Goal: Task Accomplishment & Management: Complete application form

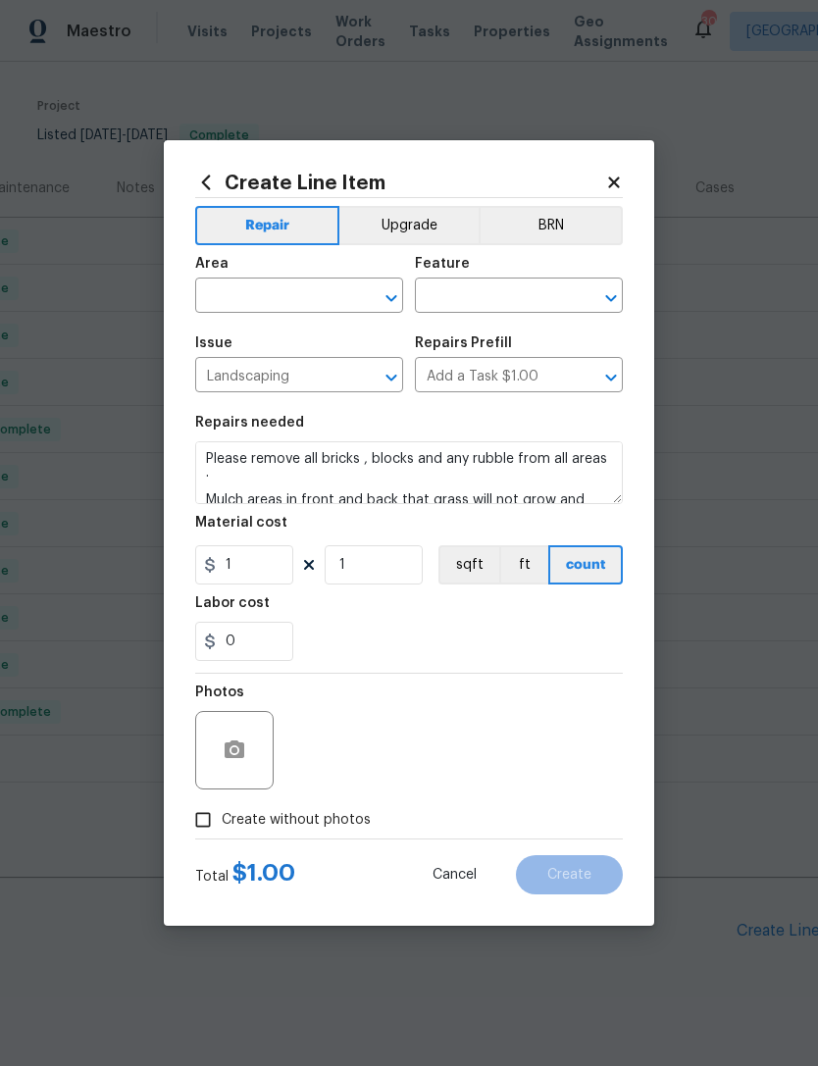
scroll to position [4, 0]
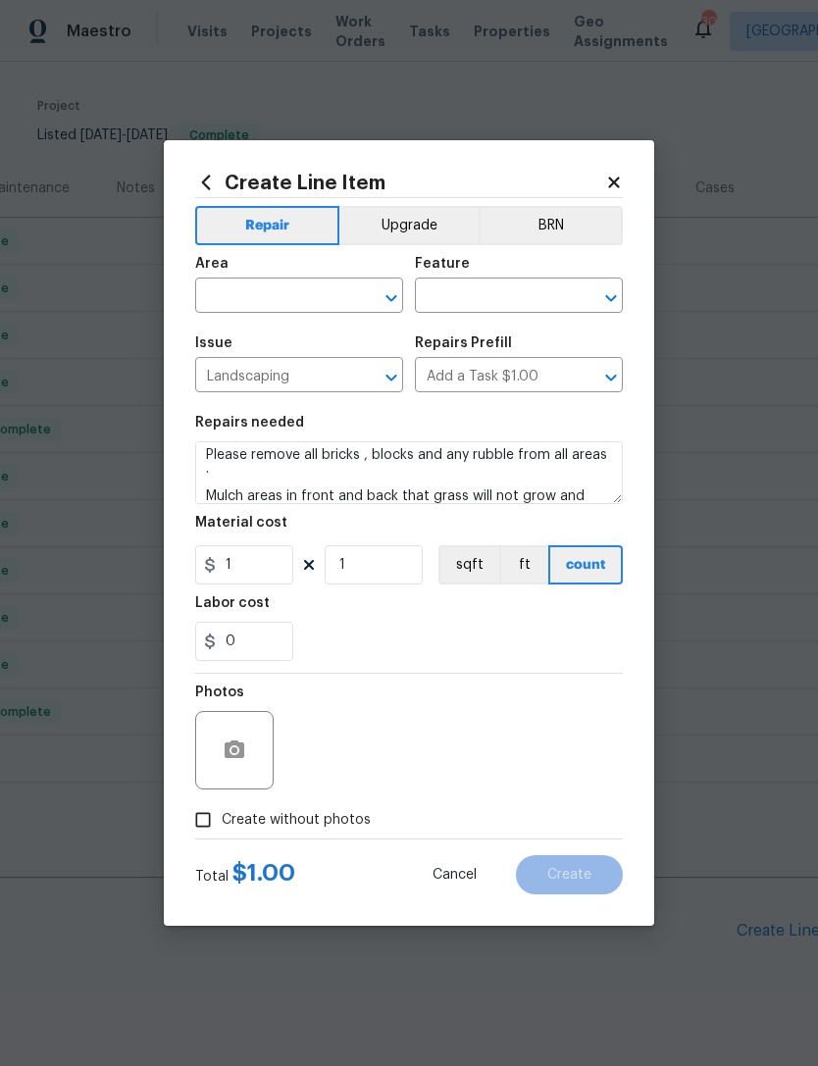
click at [204, 489] on textarea "Please remove all bricks , blocks and any rubble from all areas . Mulch areas i…" at bounding box center [409, 472] width 428 height 63
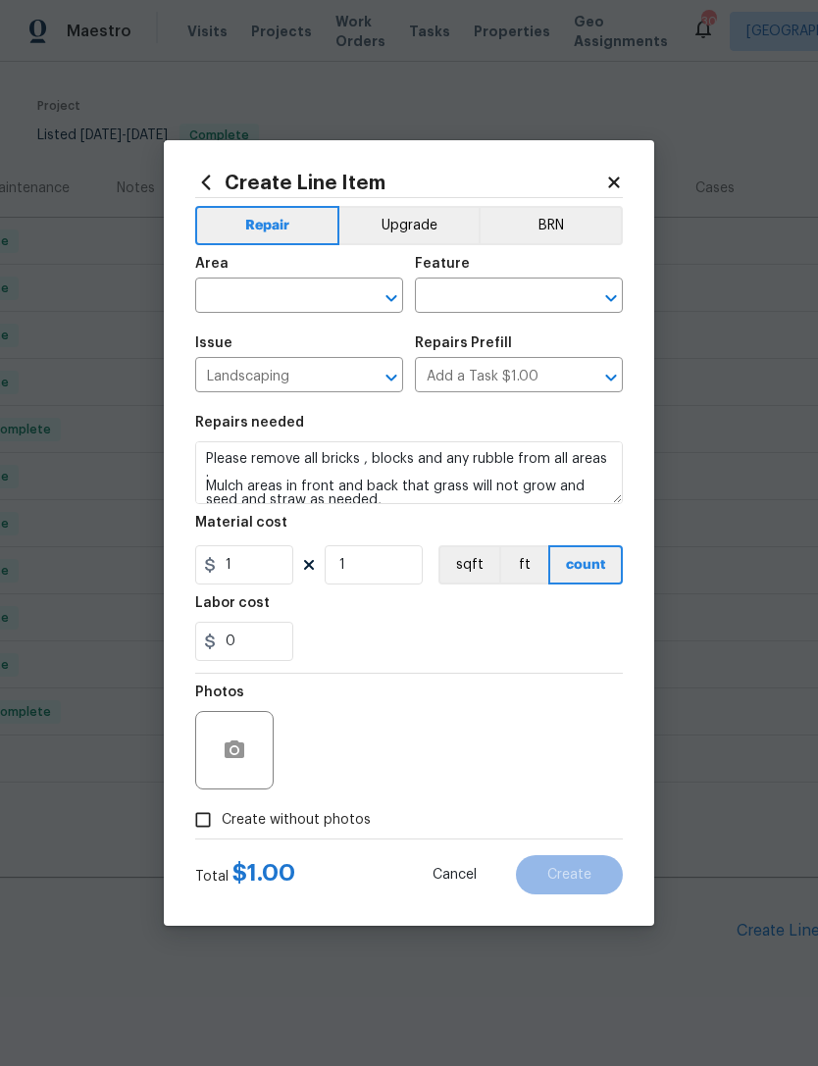
click at [387, 489] on textarea "Please remove all bricks , blocks and any rubble from all areas . Mulch areas i…" at bounding box center [409, 472] width 428 height 63
click at [621, 295] on icon "Open" at bounding box center [611, 298] width 24 height 24
type textarea "Please remove all bricks , blocks and any rubble from all areas . Mulch areas i…"
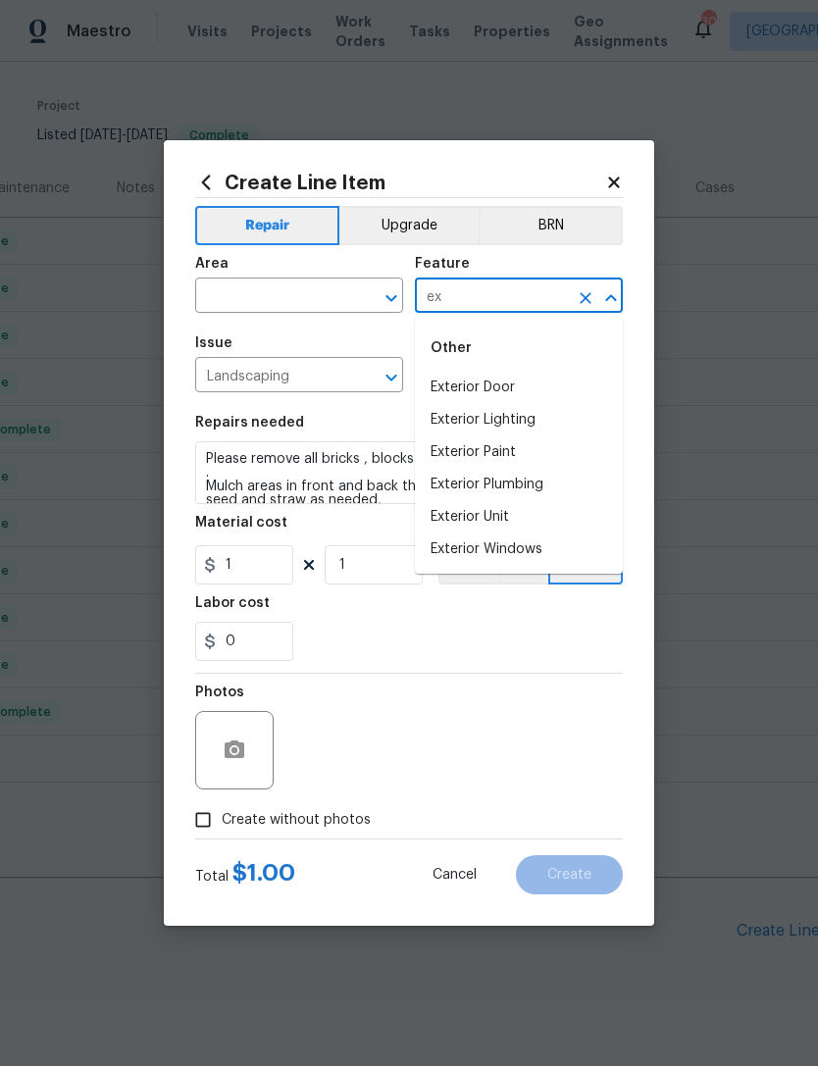
type input "e"
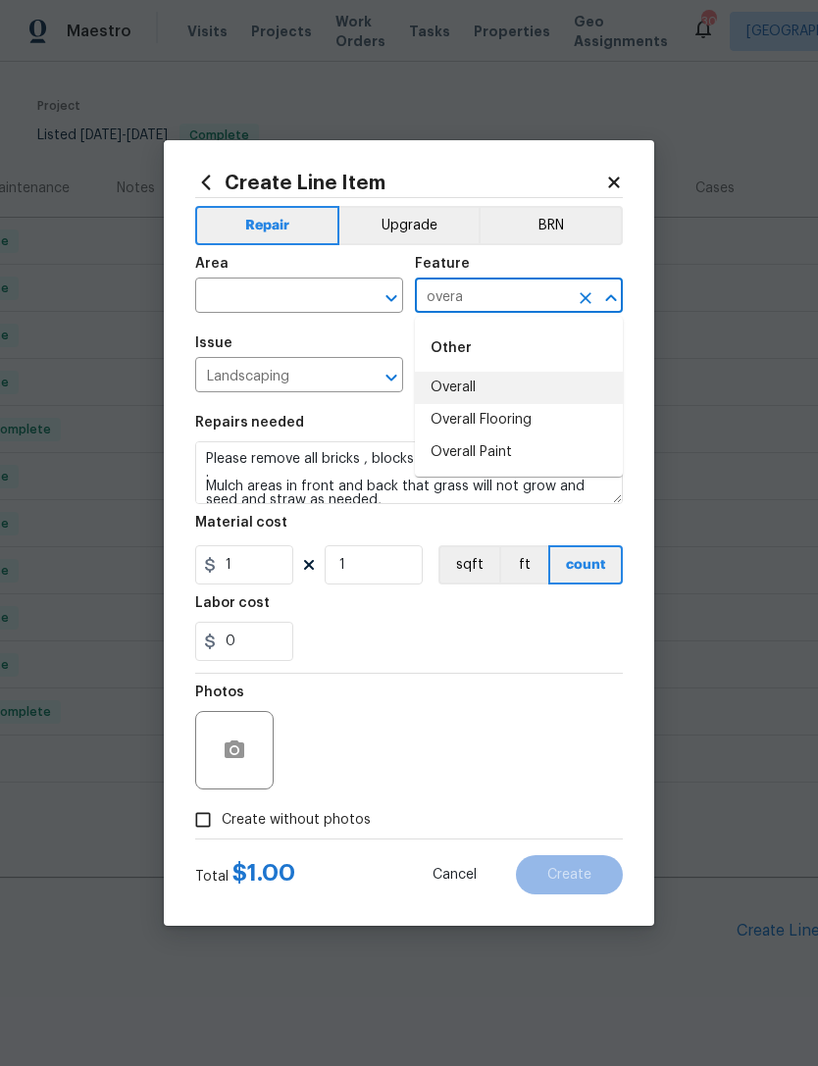
click at [467, 389] on li "Overall" at bounding box center [519, 388] width 208 height 32
type input "Overall"
click at [394, 295] on icon "Open" at bounding box center [391, 297] width 11 height 7
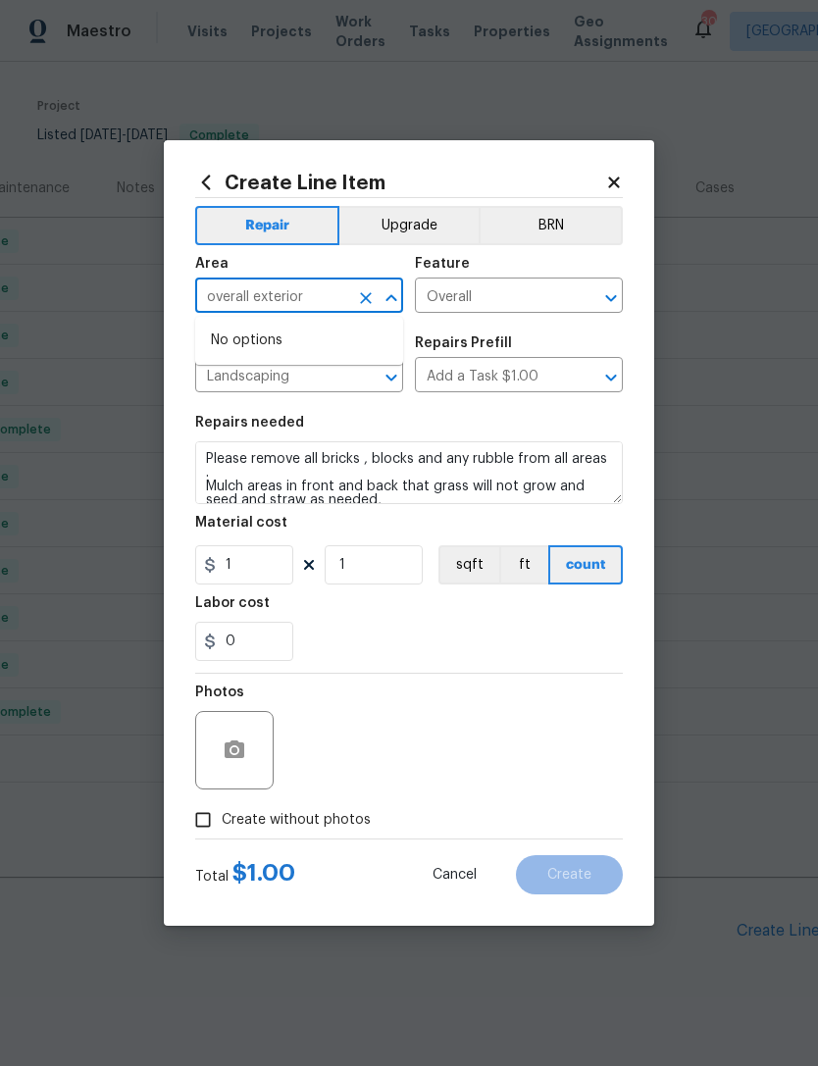
type input "overall exterior"
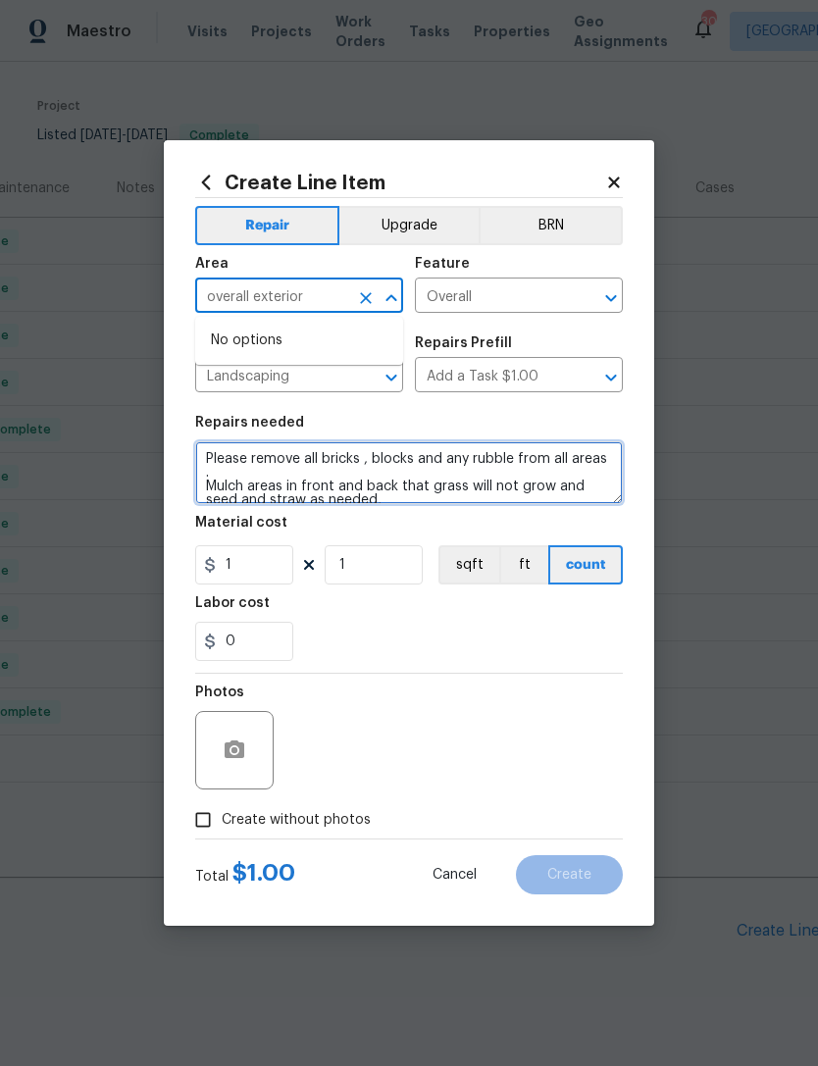
click at [372, 495] on textarea "Please remove all bricks , blocks and any rubble from all areas . Mulch areas i…" at bounding box center [409, 472] width 428 height 63
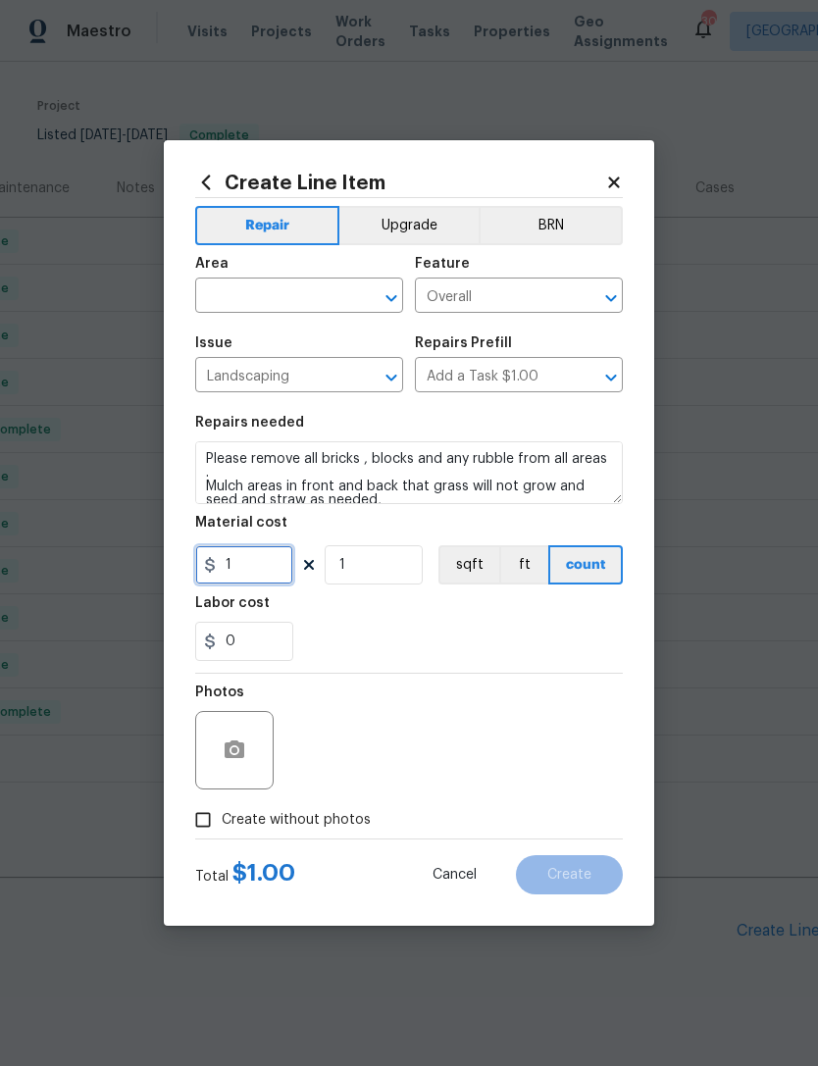
click at [275, 559] on input "1" at bounding box center [244, 564] width 98 height 39
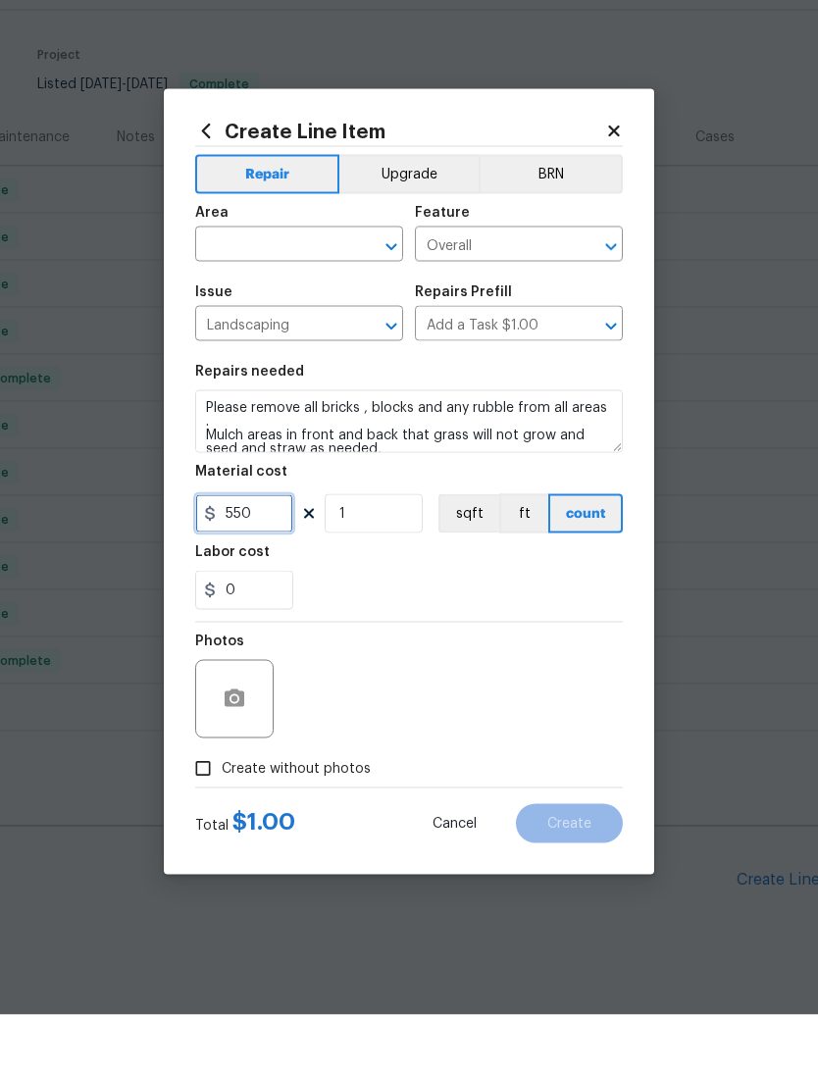
type input "550"
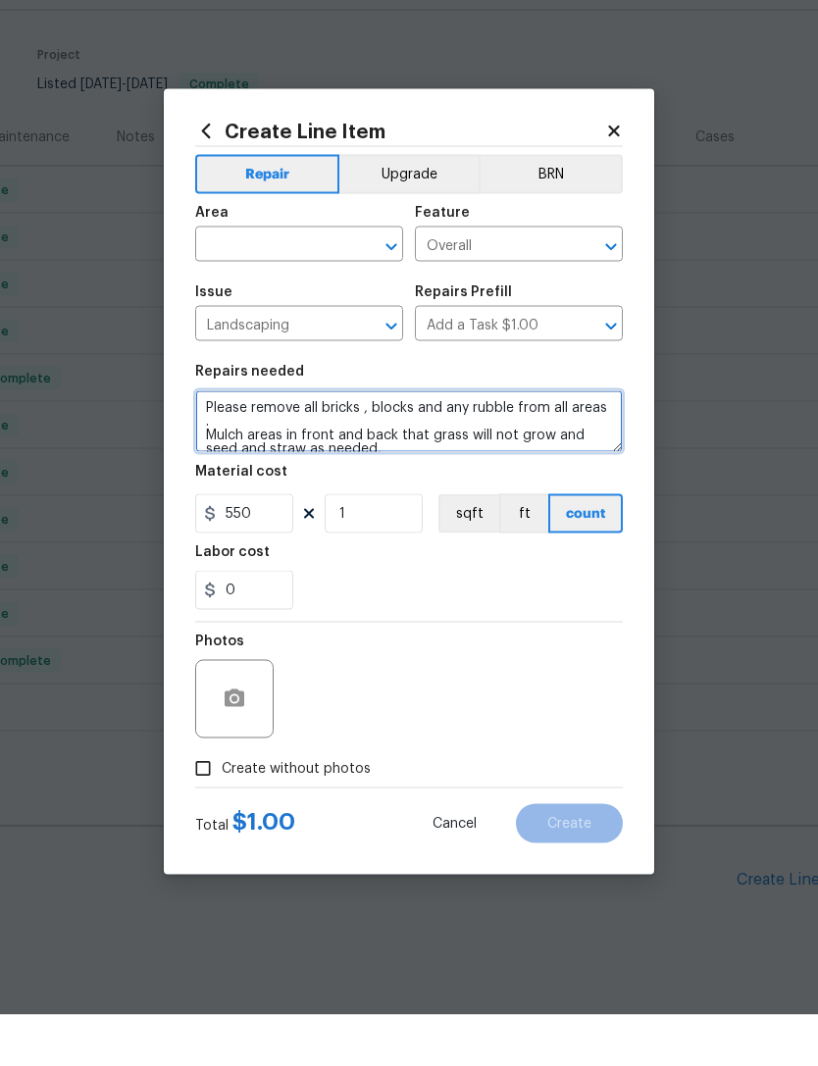
click at [381, 441] on textarea "Please remove all bricks , blocks and any rubble from all areas . Mulch areas i…" at bounding box center [409, 472] width 428 height 63
click at [214, 441] on textarea "Please remove all bricks , blocks and any rubble from all areas . Mulch areas i…" at bounding box center [409, 472] width 428 height 63
click at [214, 441] on textarea "1.Please remove all bricks , blocks and any rubble from all areas . Mulch areas…" at bounding box center [409, 472] width 428 height 63
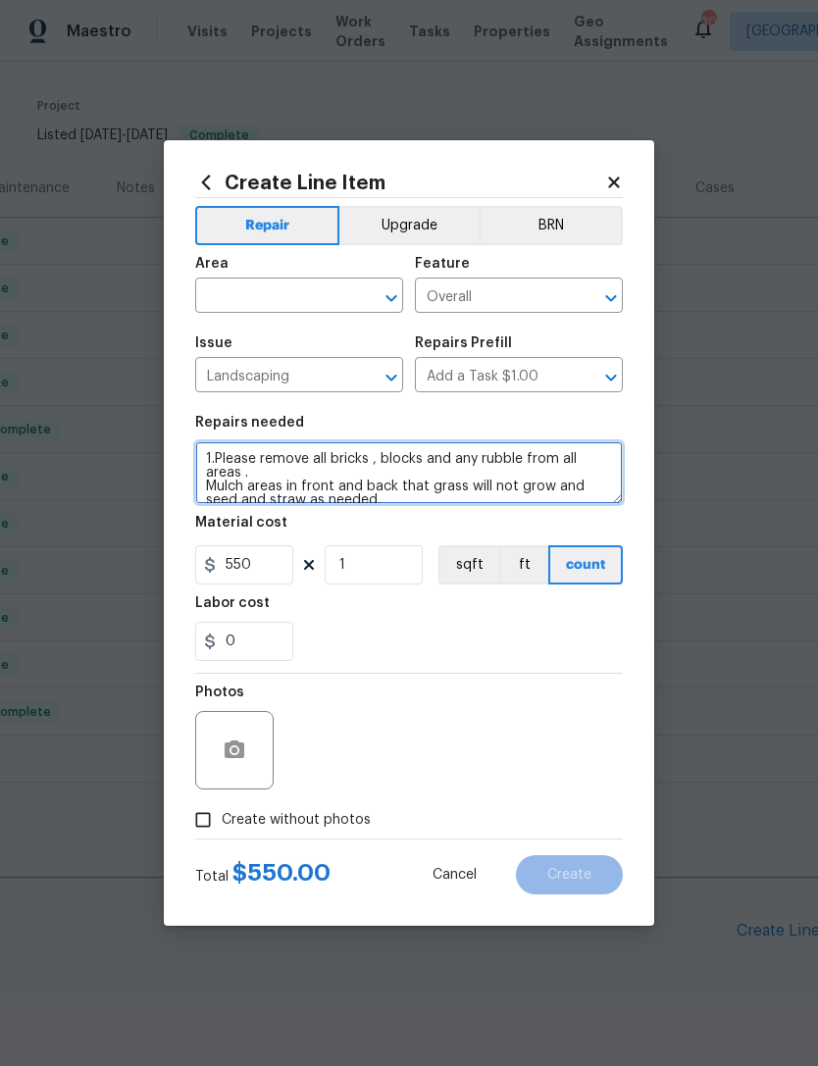
click at [203, 489] on textarea "1.Please remove all bricks , blocks and any rubble from all areas . Mulch areas…" at bounding box center [409, 472] width 428 height 63
click at [222, 474] on textarea "1.Please remove all bricks , blocks and any rubble from all areas .2. Mulch are…" at bounding box center [409, 472] width 428 height 63
click at [208, 467] on textarea "1.Please remove all bricks , blocks and any rubble from all areas .2. Mulch are…" at bounding box center [409, 472] width 428 height 63
click at [207, 470] on textarea "1.Please remove all bricks , blocks and any rubble from all areas .2. Mulch are…" at bounding box center [409, 472] width 428 height 63
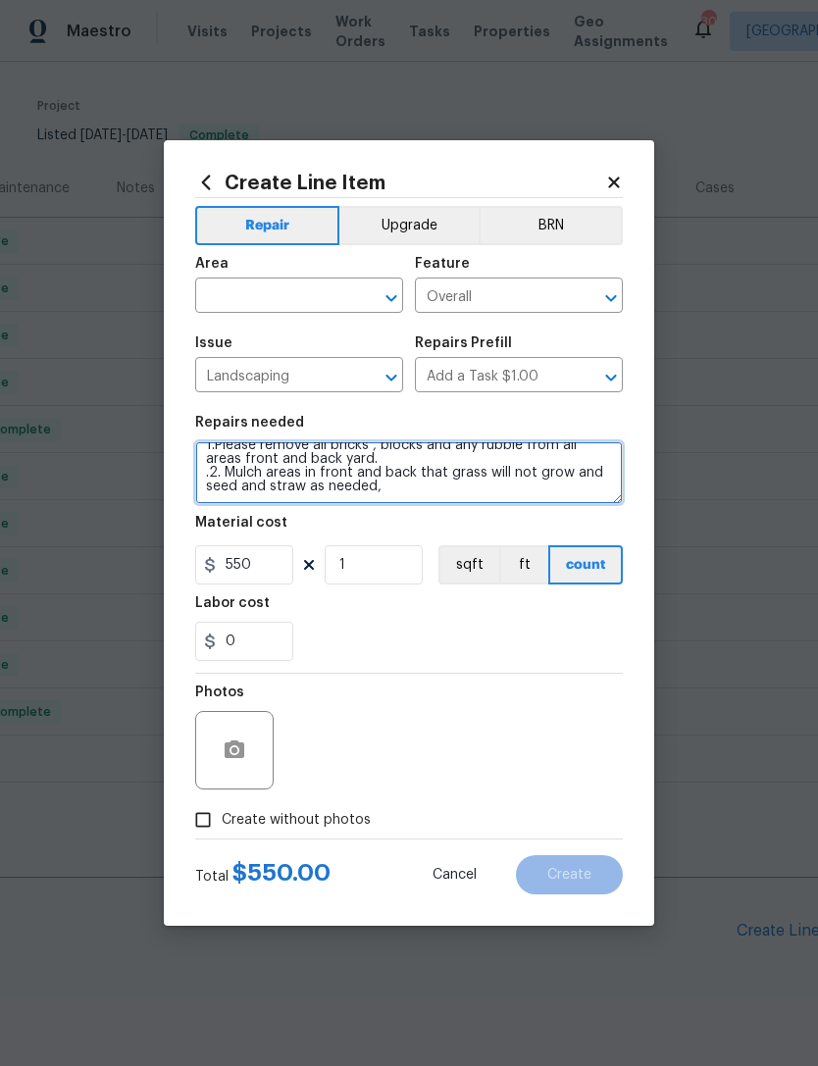
scroll to position [14, 0]
type textarea "1.Please remove all bricks , blocks and any rubble from all areas front and bac…"
click at [309, 283] on input "text" at bounding box center [271, 298] width 153 height 30
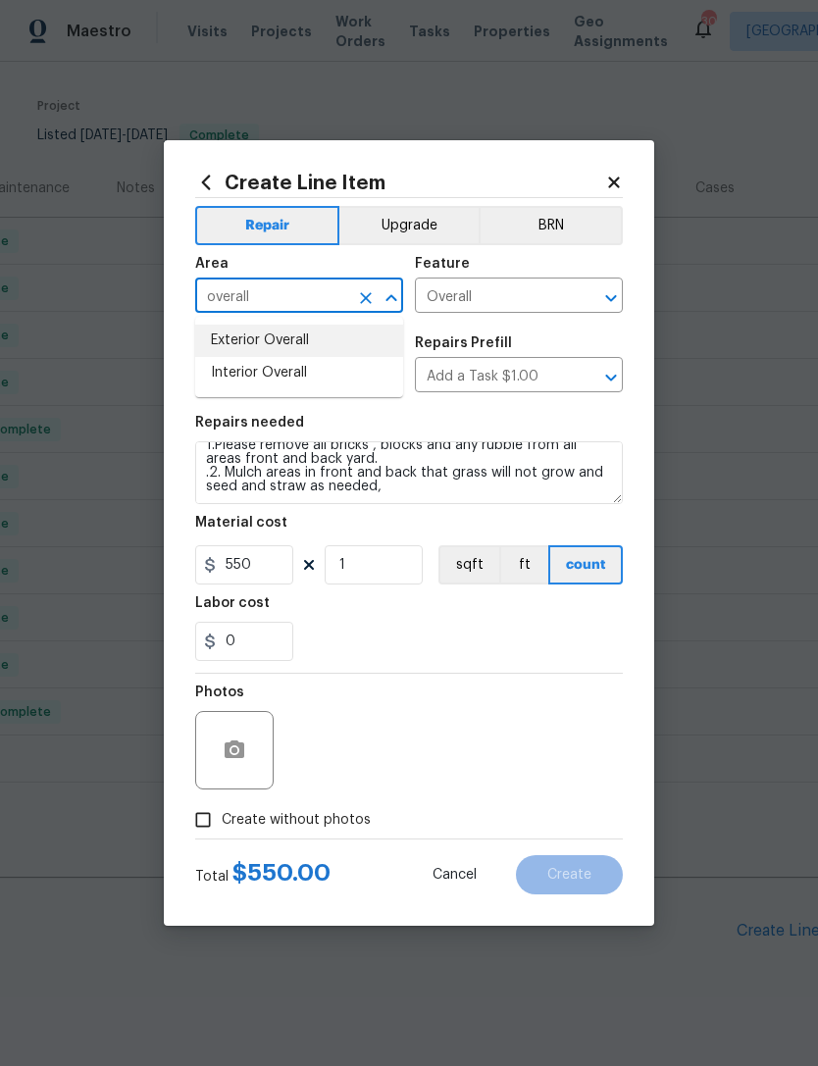
click at [277, 354] on li "Exterior Overall" at bounding box center [299, 341] width 208 height 32
type input "Exterior Overall"
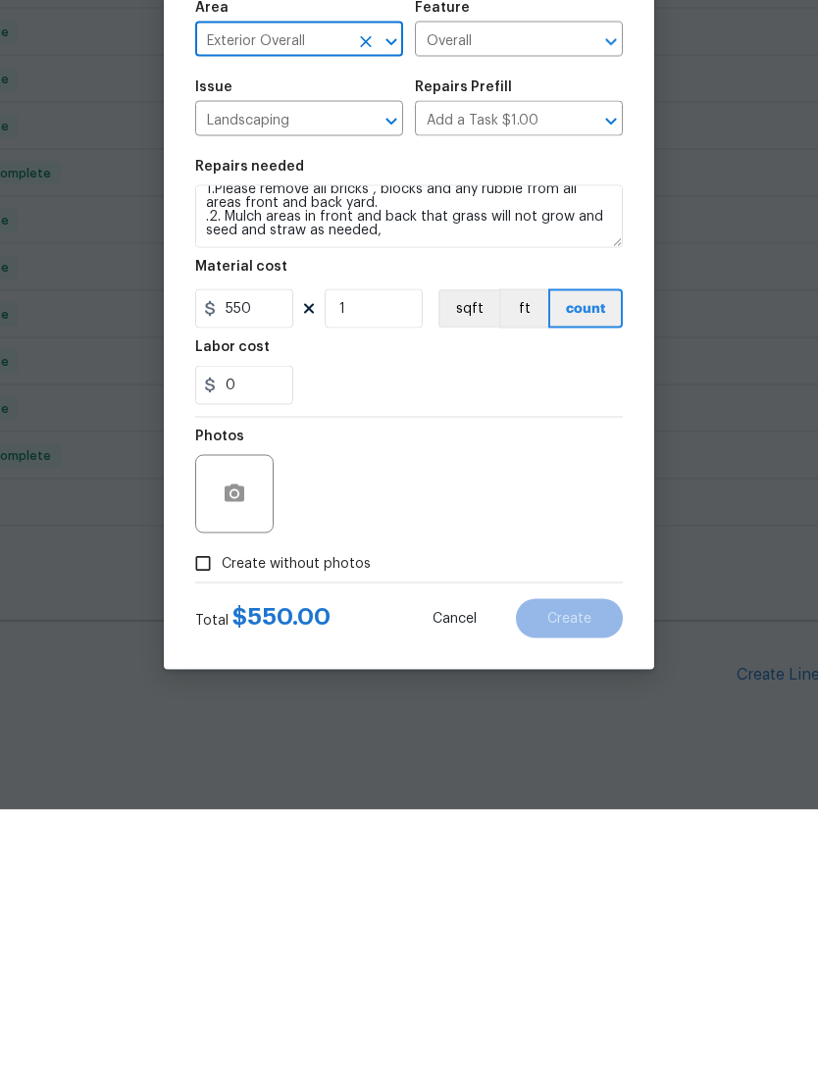
click at [221, 801] on input "Create without photos" at bounding box center [202, 819] width 37 height 37
checkbox input "true"
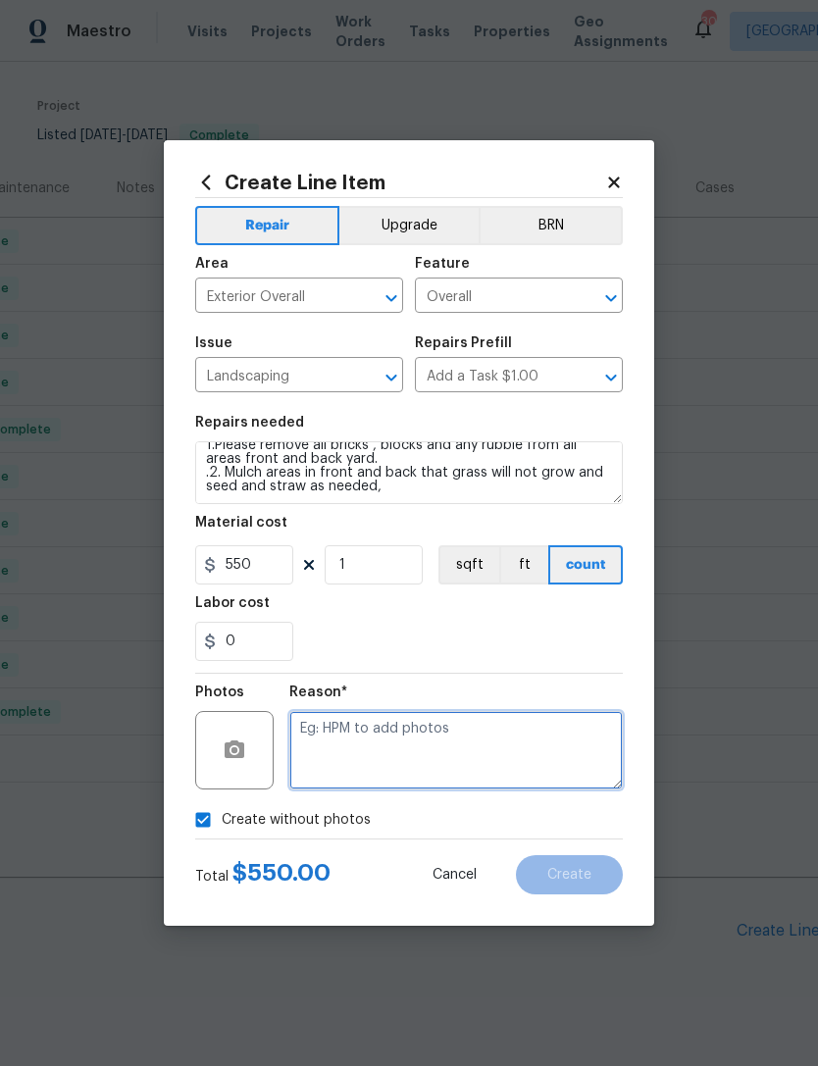
click at [387, 744] on textarea at bounding box center [456, 750] width 334 height 78
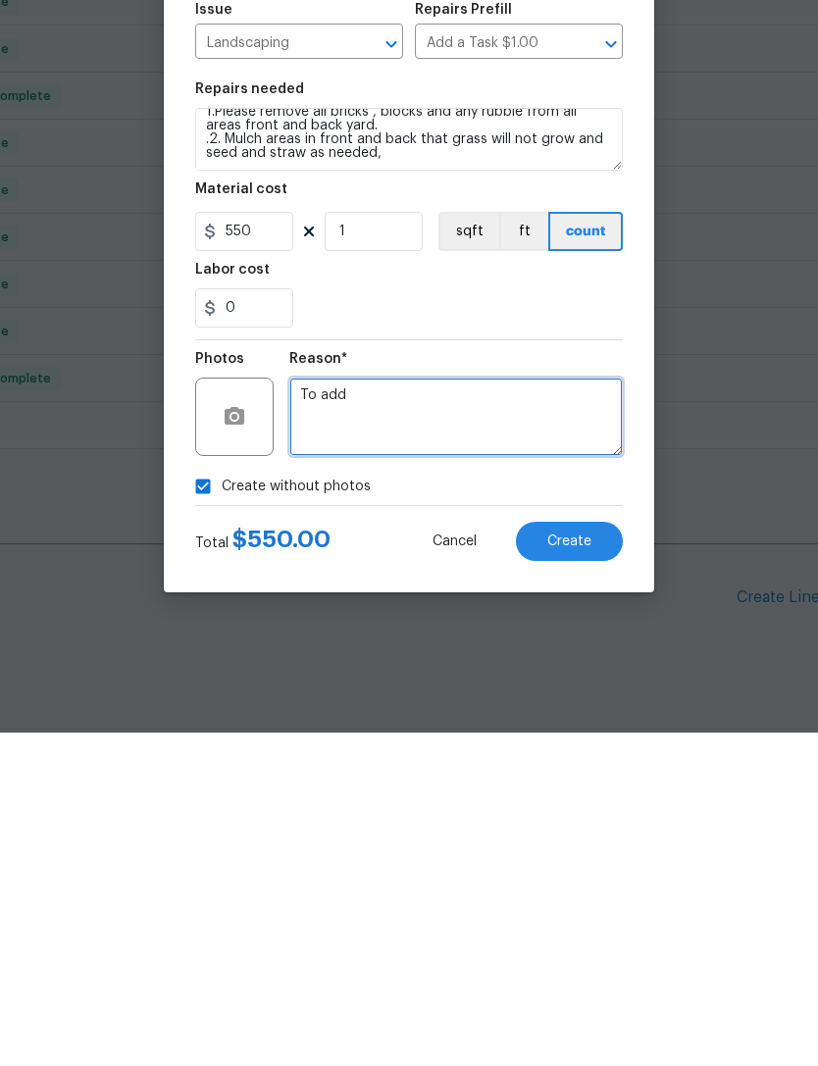
type textarea "To add"
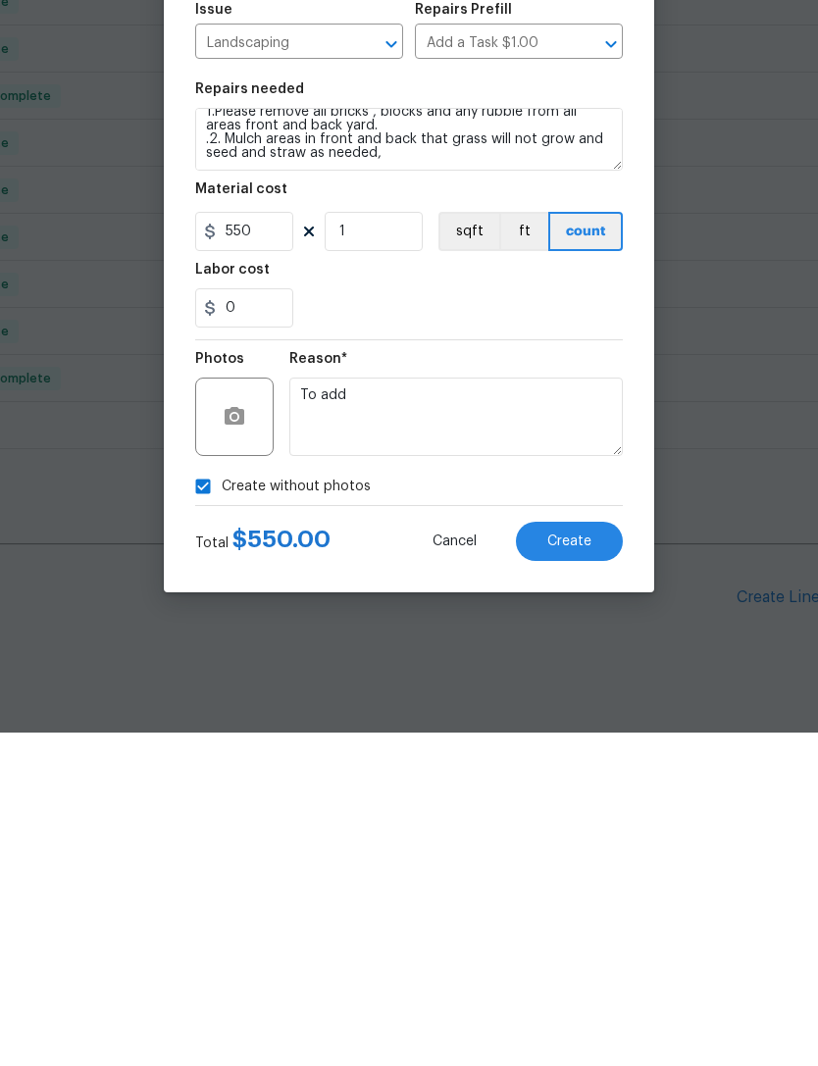
click at [592, 855] on button "Create" at bounding box center [569, 874] width 107 height 39
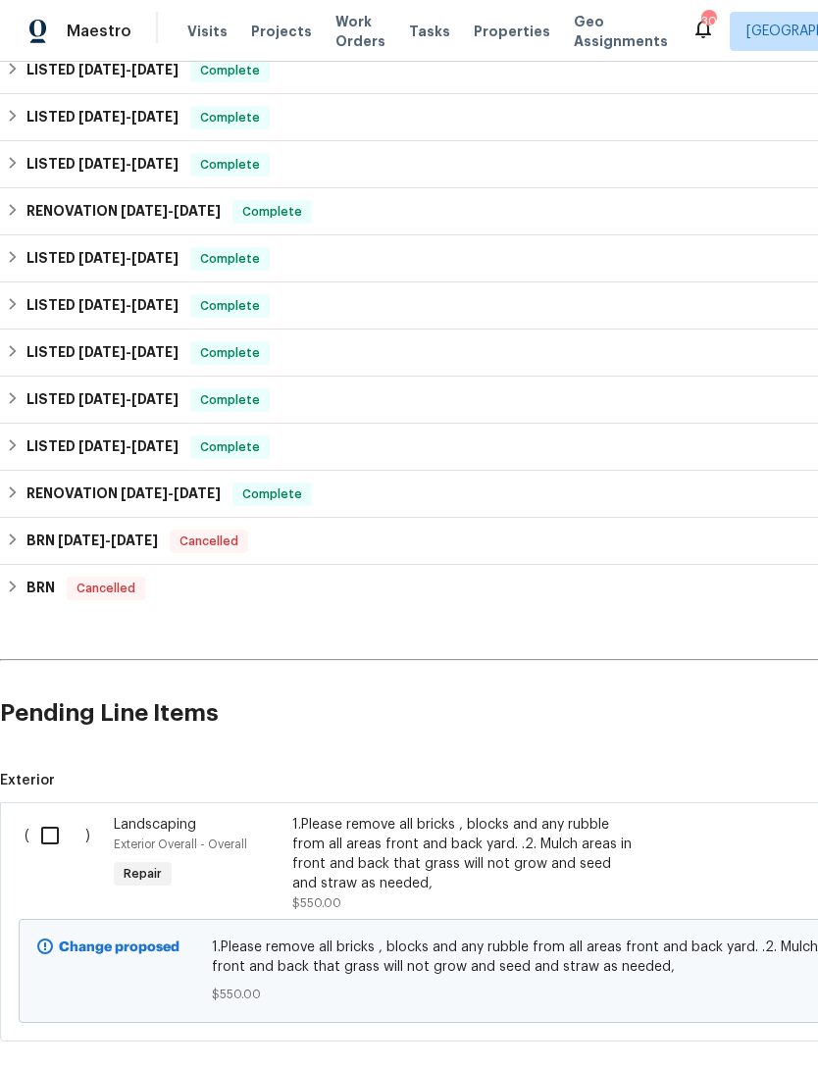
scroll to position [356, 0]
